Goal: Transaction & Acquisition: Purchase product/service

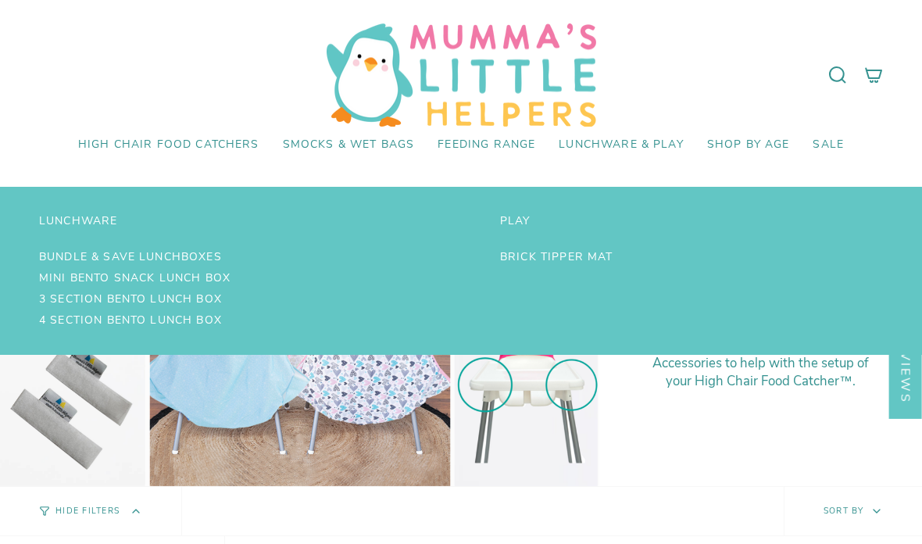
click at [606, 262] on span "Brick Tipper Mat" at bounding box center [556, 257] width 113 height 13
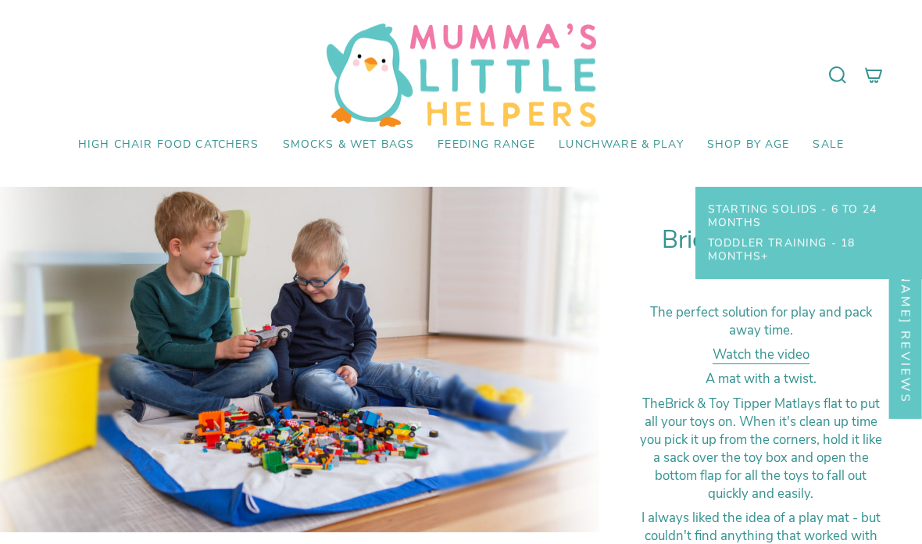
click at [809, 209] on span "Starting Solids - 6 to 24 Months" at bounding box center [809, 216] width 202 height 27
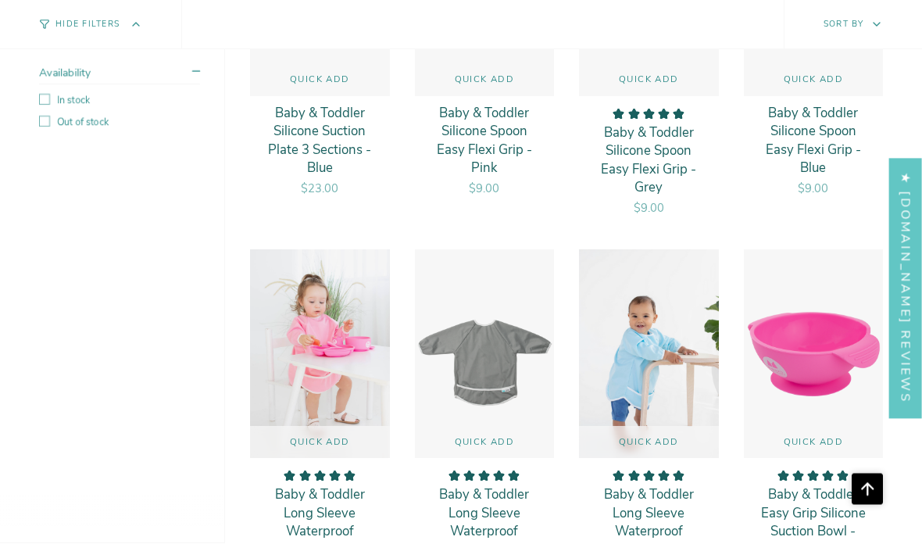
scroll to position [1620, 0]
click at [814, 426] on button "Quick add" at bounding box center [814, 442] width 140 height 33
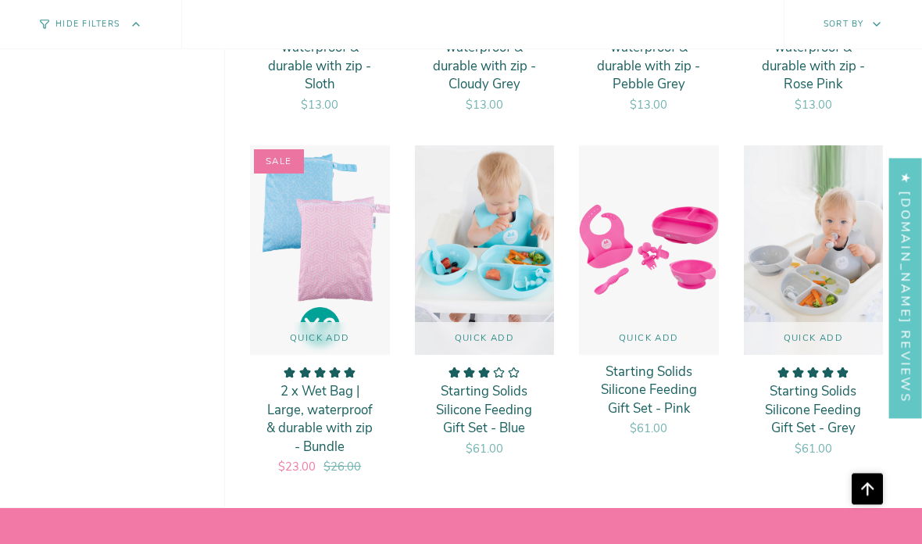
scroll to position [3228, 0]
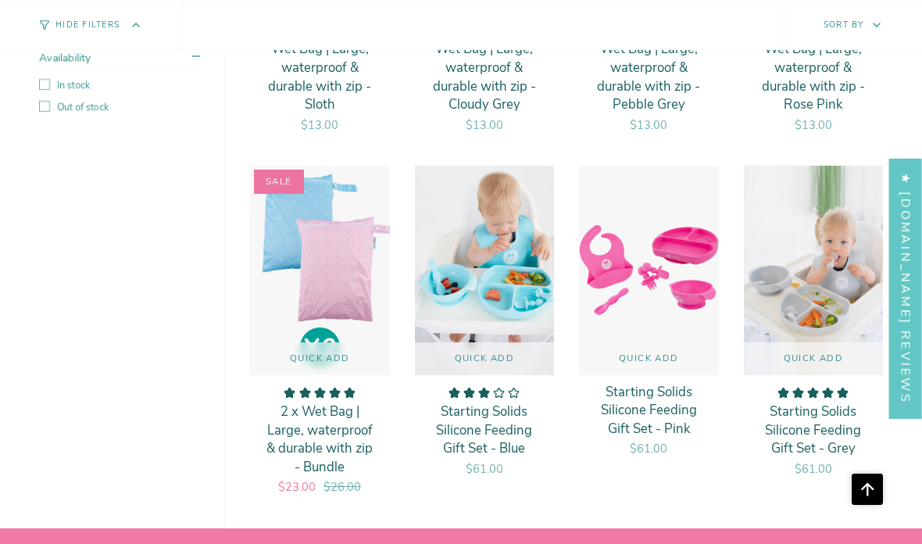
click at [875, 487] on icon "Scroll to top" at bounding box center [867, 489] width 22 height 22
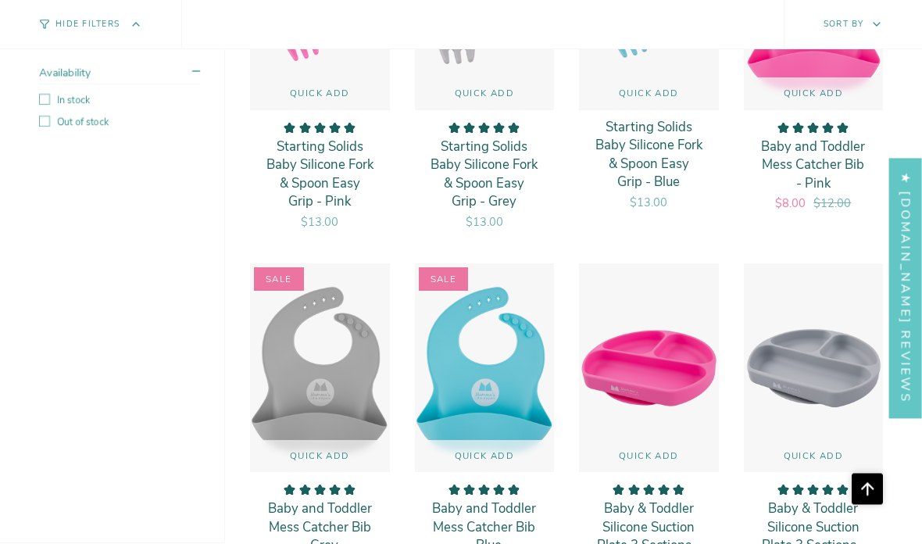
scroll to position [0, 0]
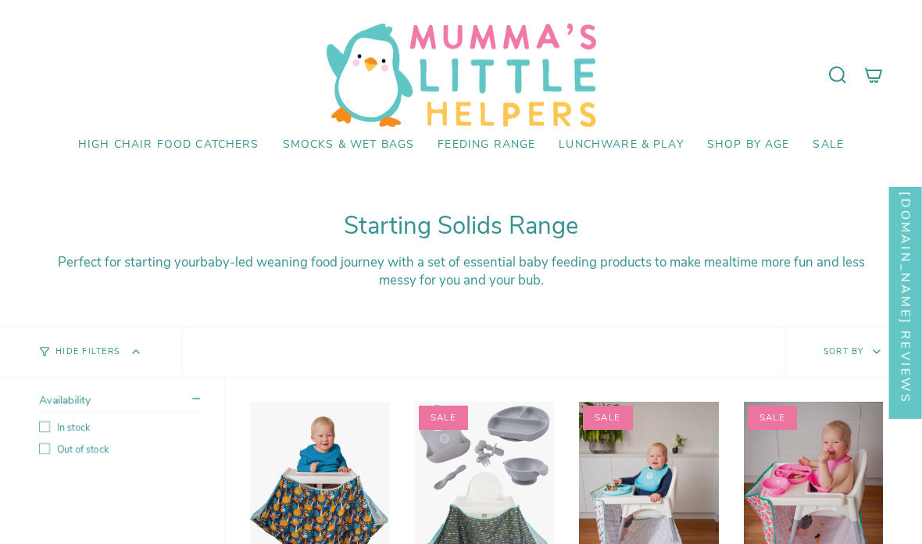
click at [842, 145] on link "SALE" at bounding box center [828, 145] width 55 height 37
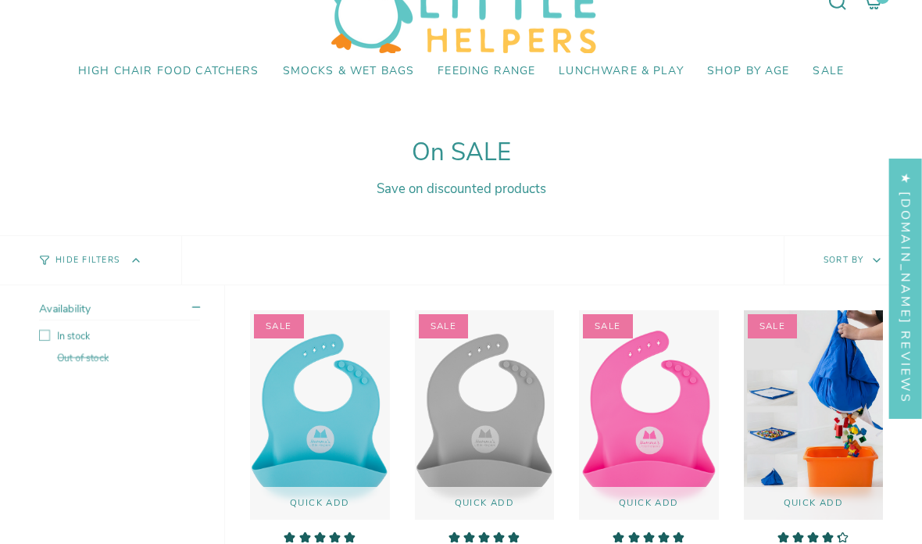
scroll to position [73, 0]
